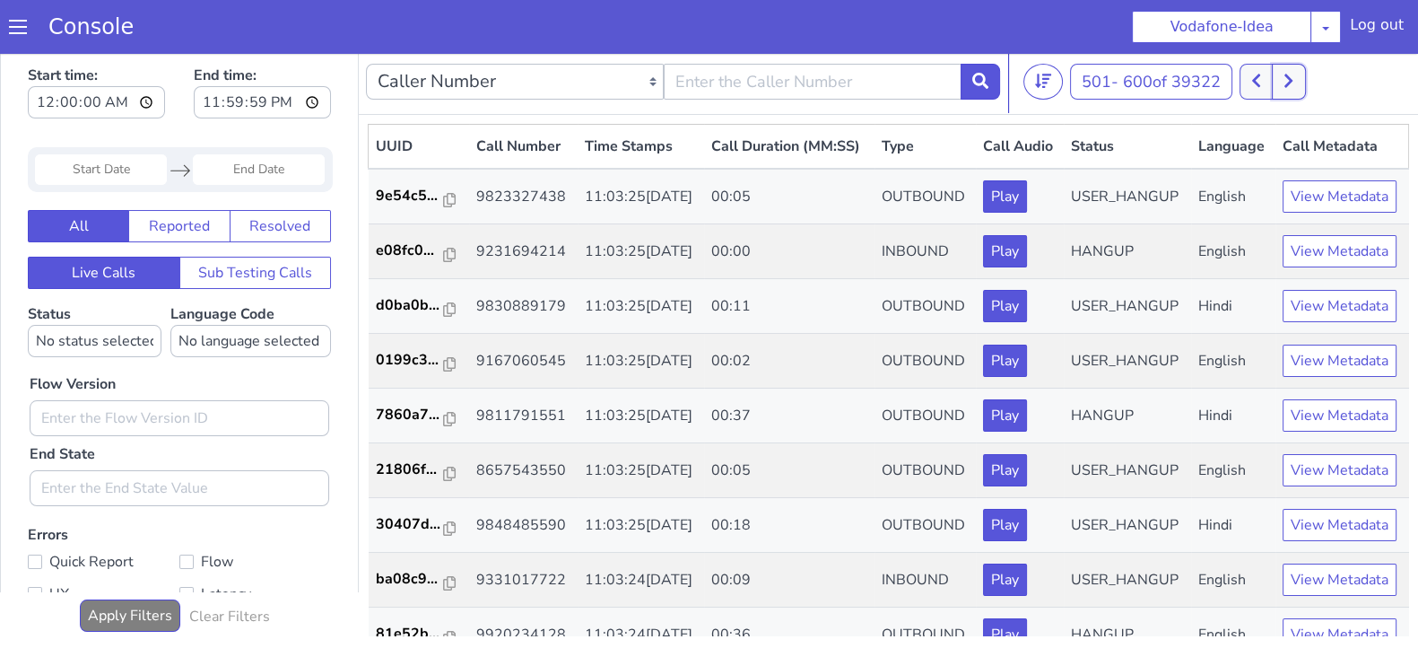
click at [1293, 81] on icon at bounding box center [1288, 81] width 10 height 16
click at [413, 370] on p "eed268..." at bounding box center [410, 360] width 68 height 22
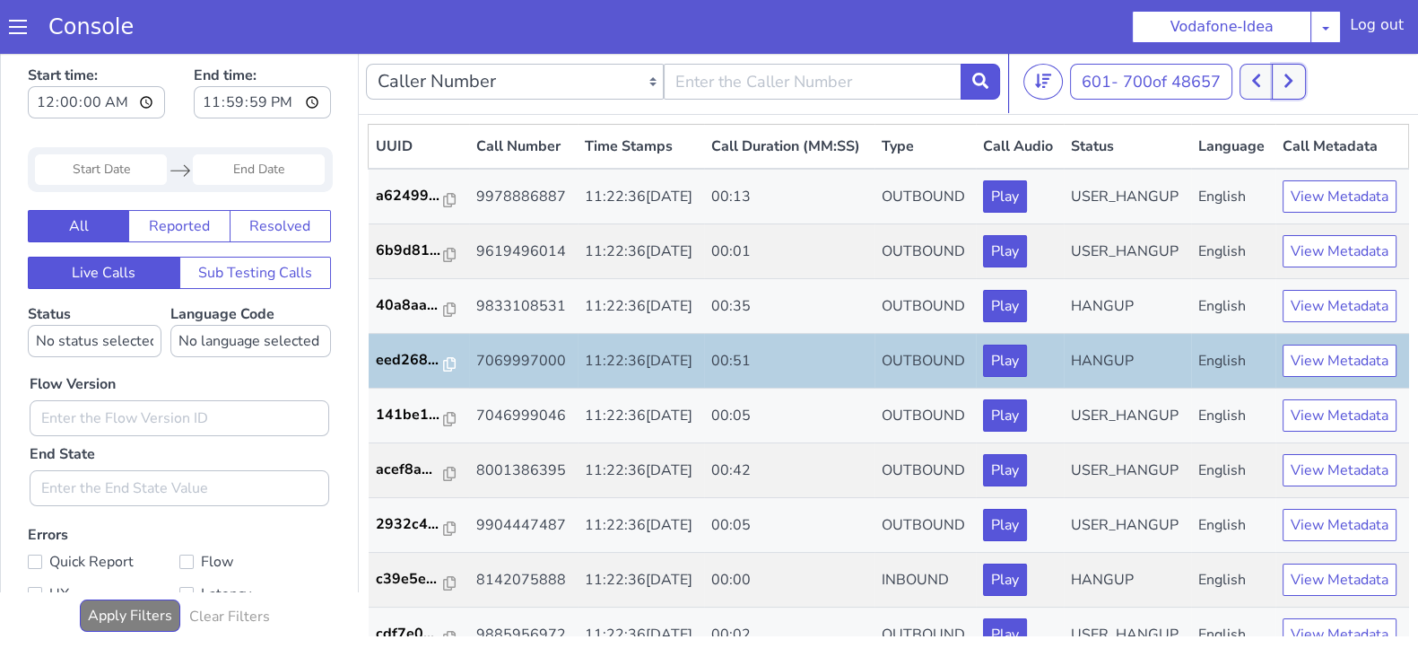
click at [1285, 74] on button at bounding box center [1288, 82] width 33 height 36
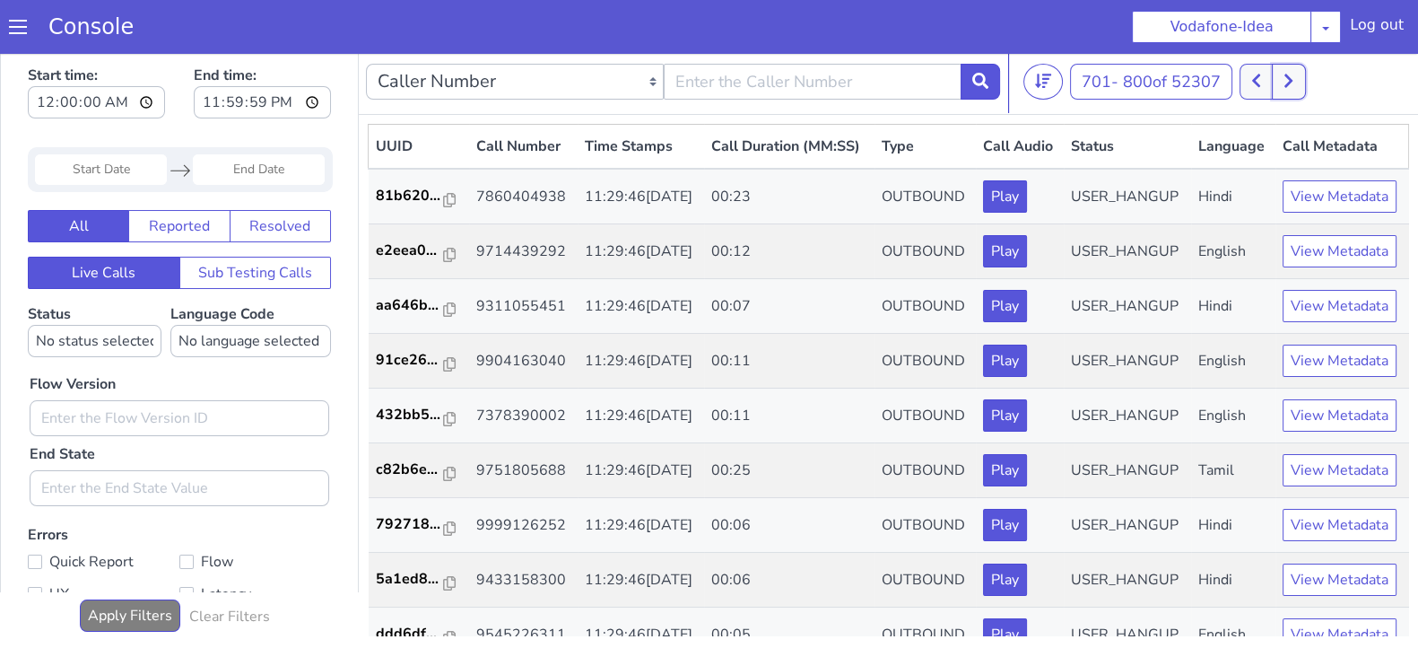
click at [1277, 76] on button at bounding box center [1288, 82] width 33 height 36
click at [1261, 81] on icon at bounding box center [1256, 81] width 10 height 16
click at [1293, 78] on icon at bounding box center [1288, 81] width 10 height 16
click at [1256, 75] on icon at bounding box center [1256, 81] width 10 height 16
click at [1259, 83] on icon at bounding box center [1256, 80] width 8 height 13
